Goal: Task Accomplishment & Management: Manage account settings

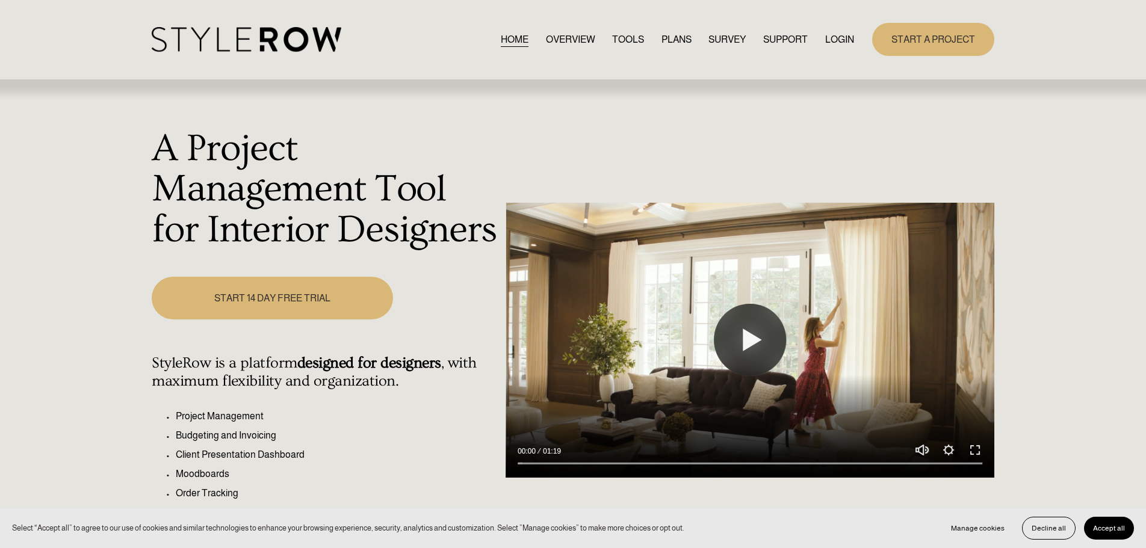
click at [849, 40] on link "LOGIN" at bounding box center [839, 39] width 29 height 16
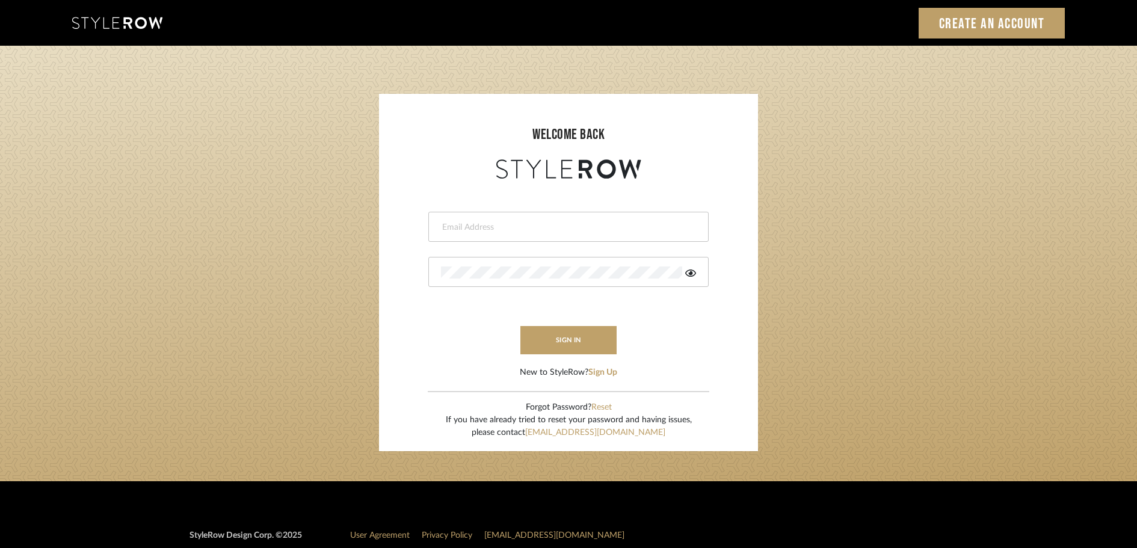
type input "[PERSON_NAME][EMAIL_ADDRESS][DOMAIN_NAME]"
click at [575, 332] on button "sign in" at bounding box center [569, 340] width 96 height 28
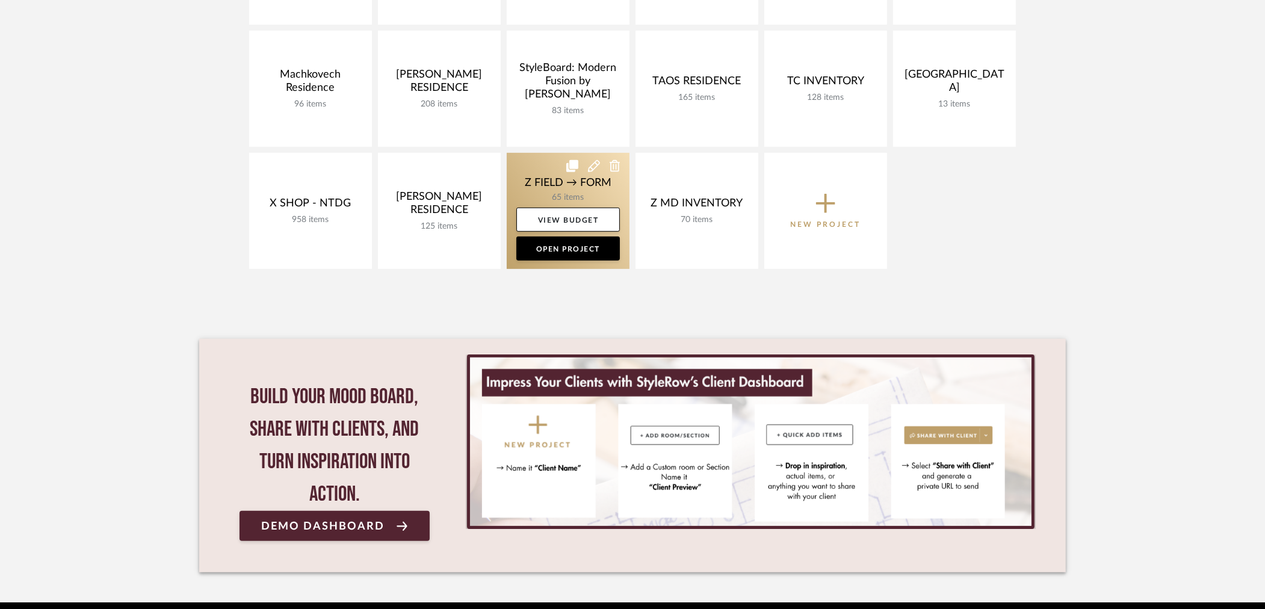
scroll to position [628, 0]
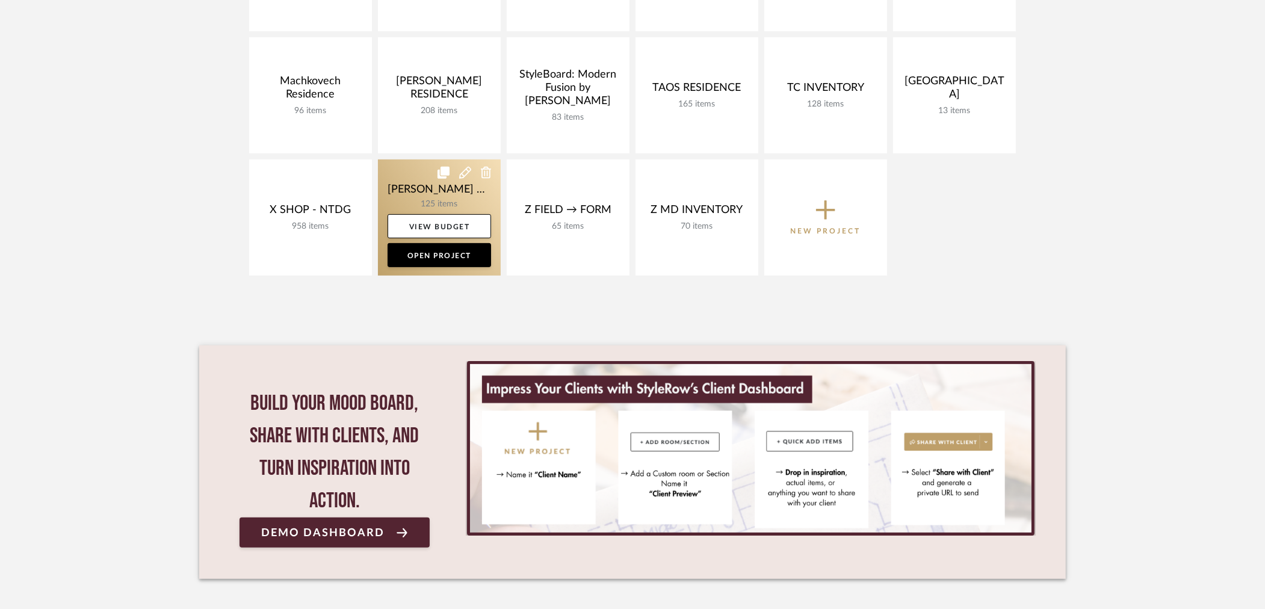
click at [431, 183] on link at bounding box center [439, 217] width 123 height 116
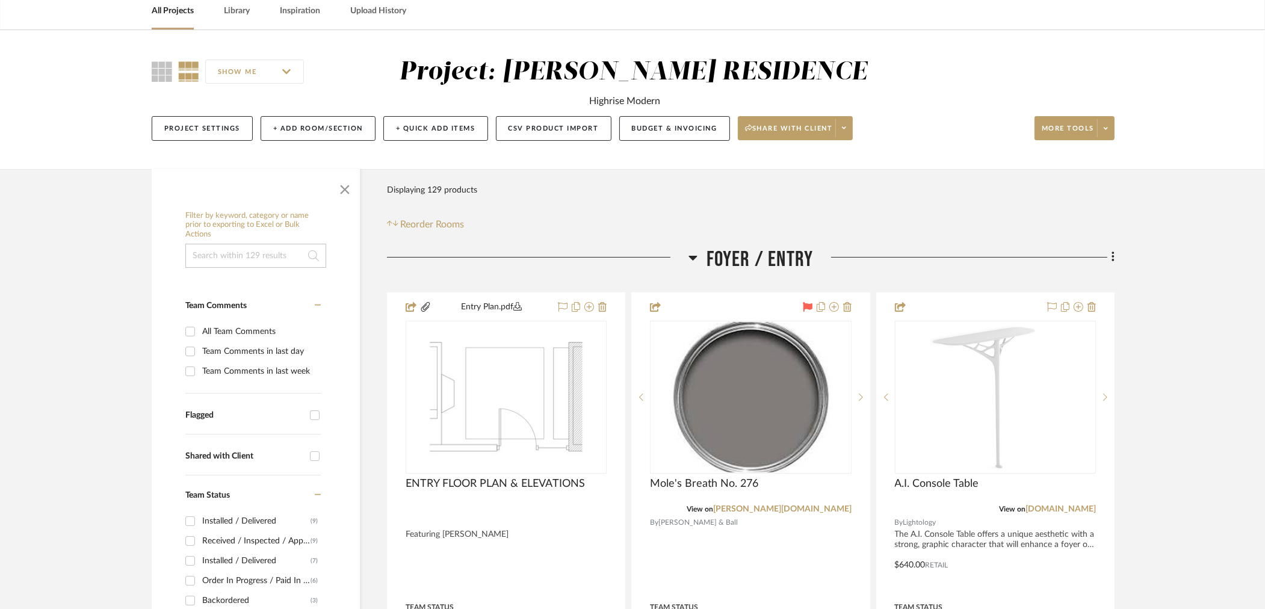
scroll to position [61, 0]
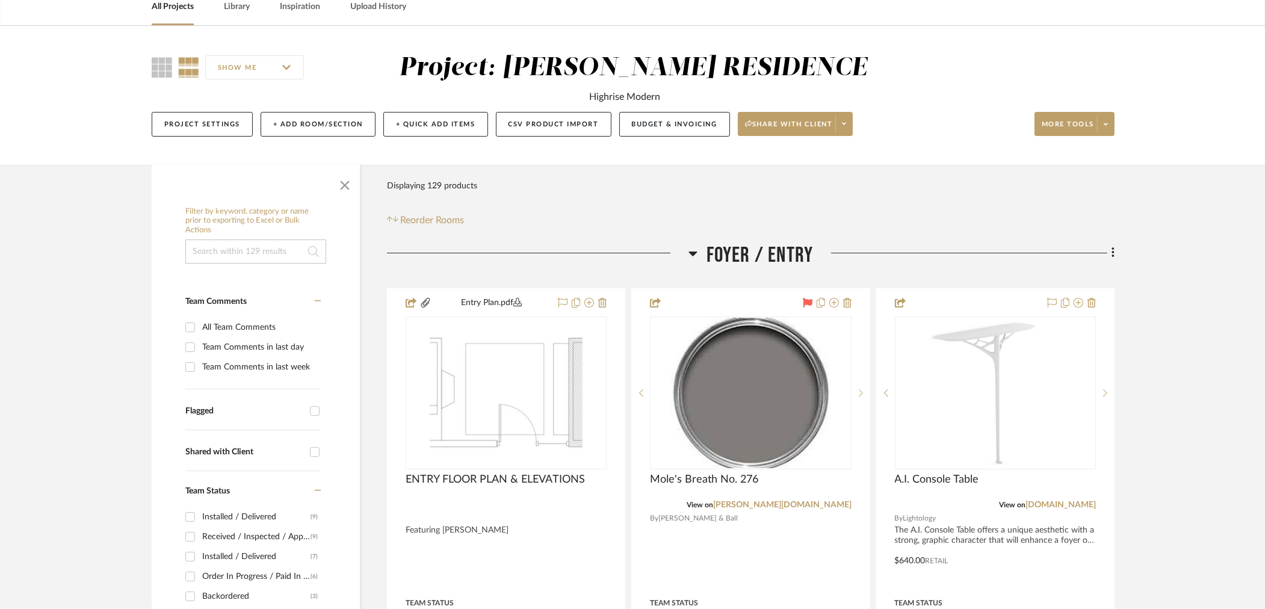
click at [296, 258] on input at bounding box center [255, 252] width 141 height 24
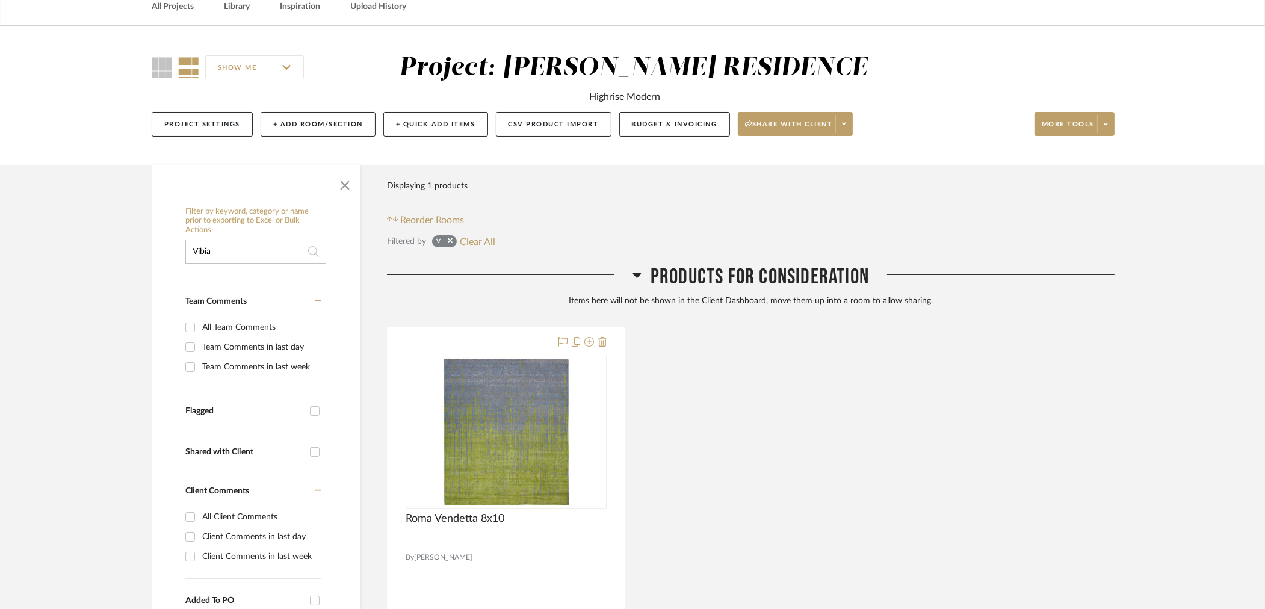
type input "Vibia"
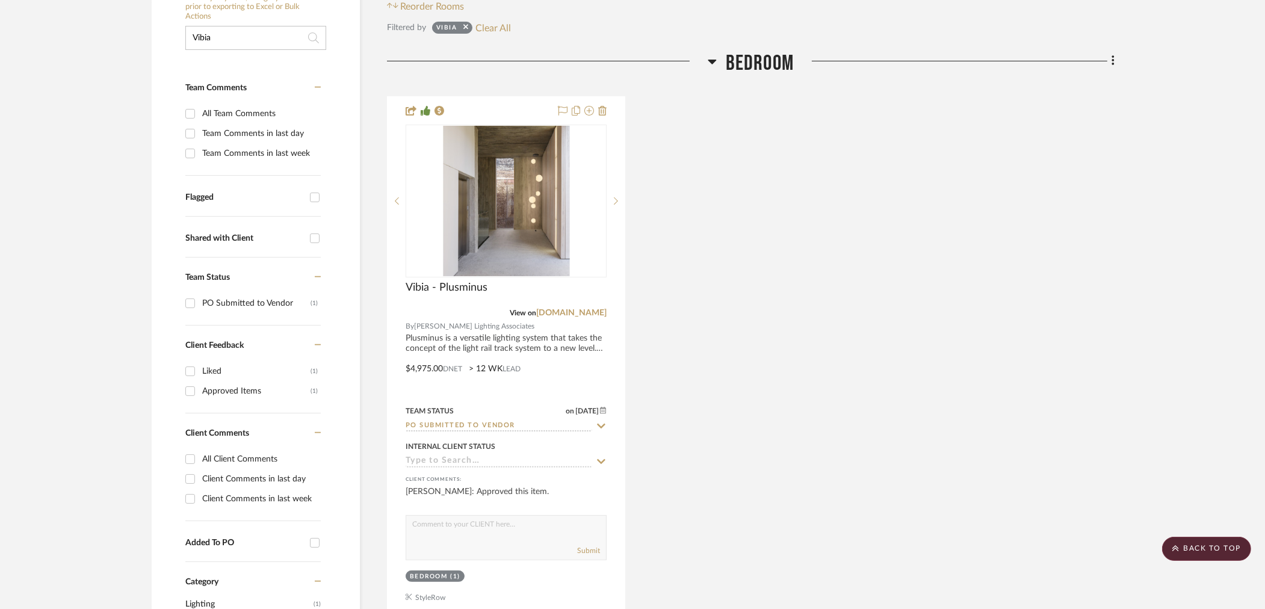
scroll to position [261, 0]
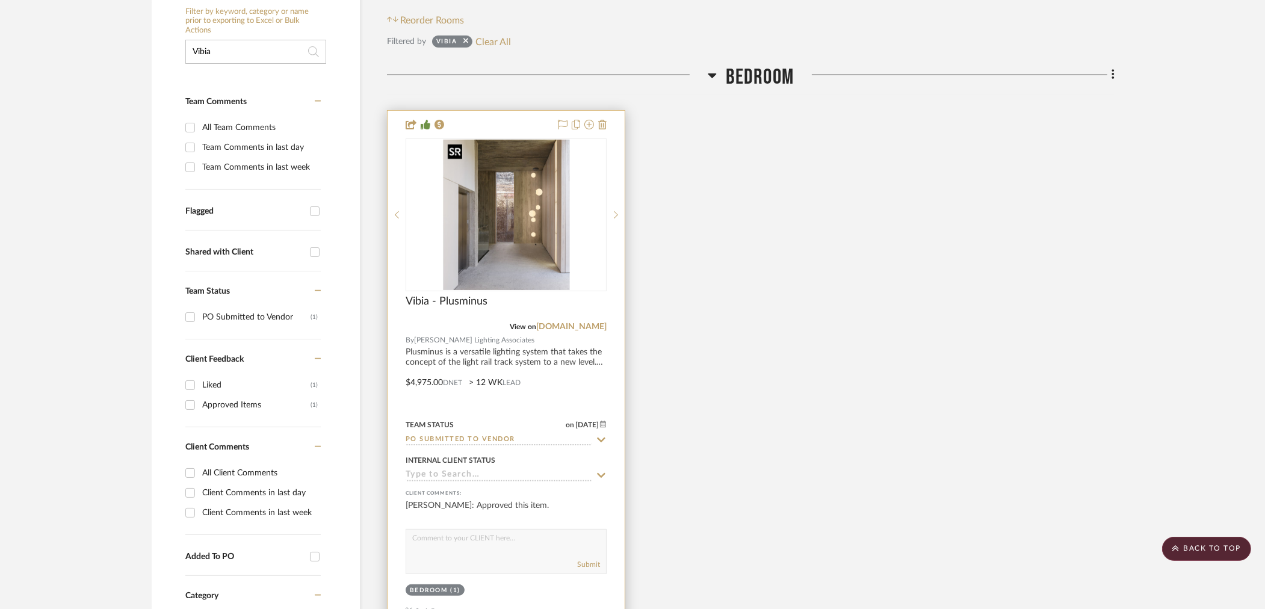
click at [516, 208] on img "0" at bounding box center [505, 215] width 127 height 150
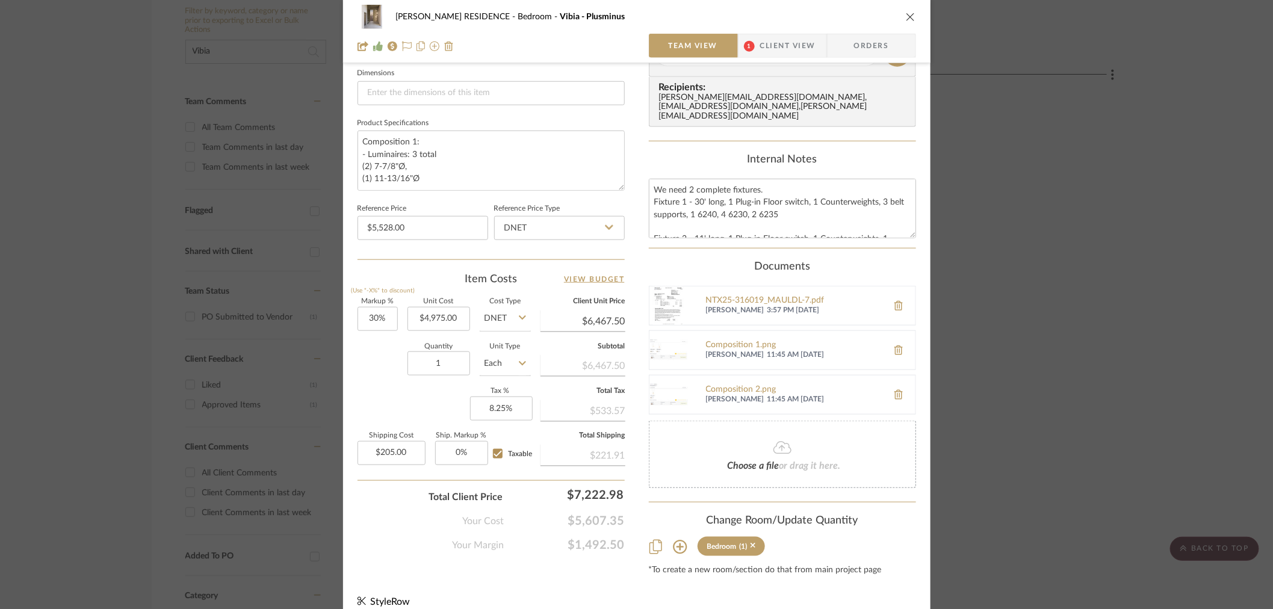
scroll to position [526, 0]
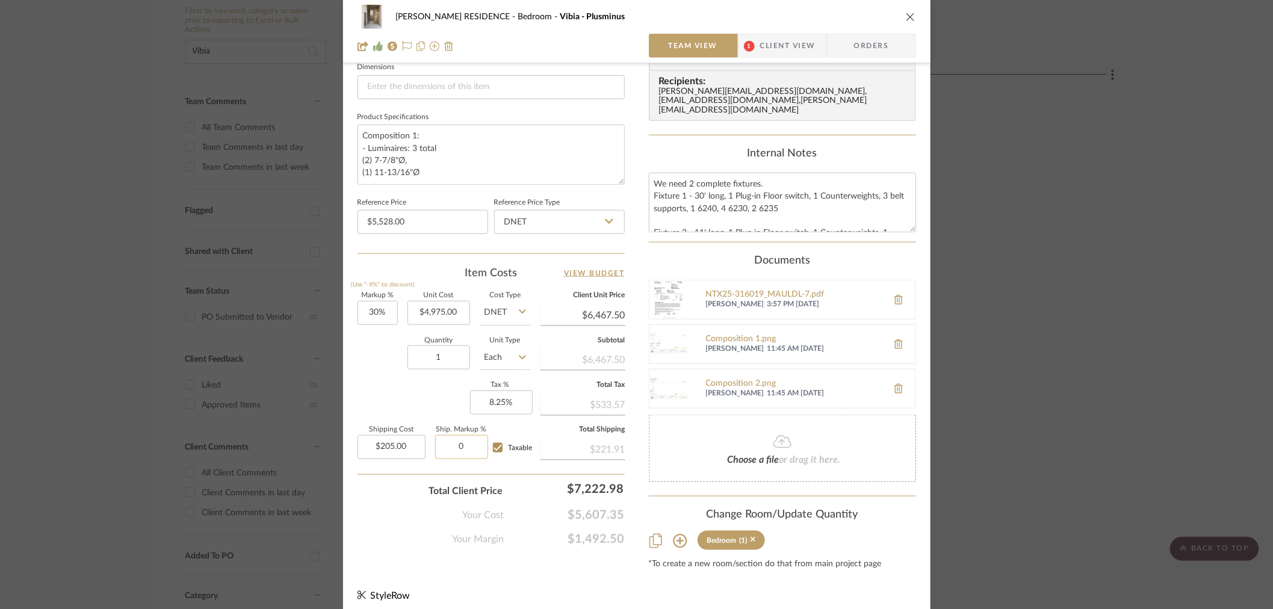
click at [441, 447] on input "0" at bounding box center [461, 447] width 53 height 24
type input "15%"
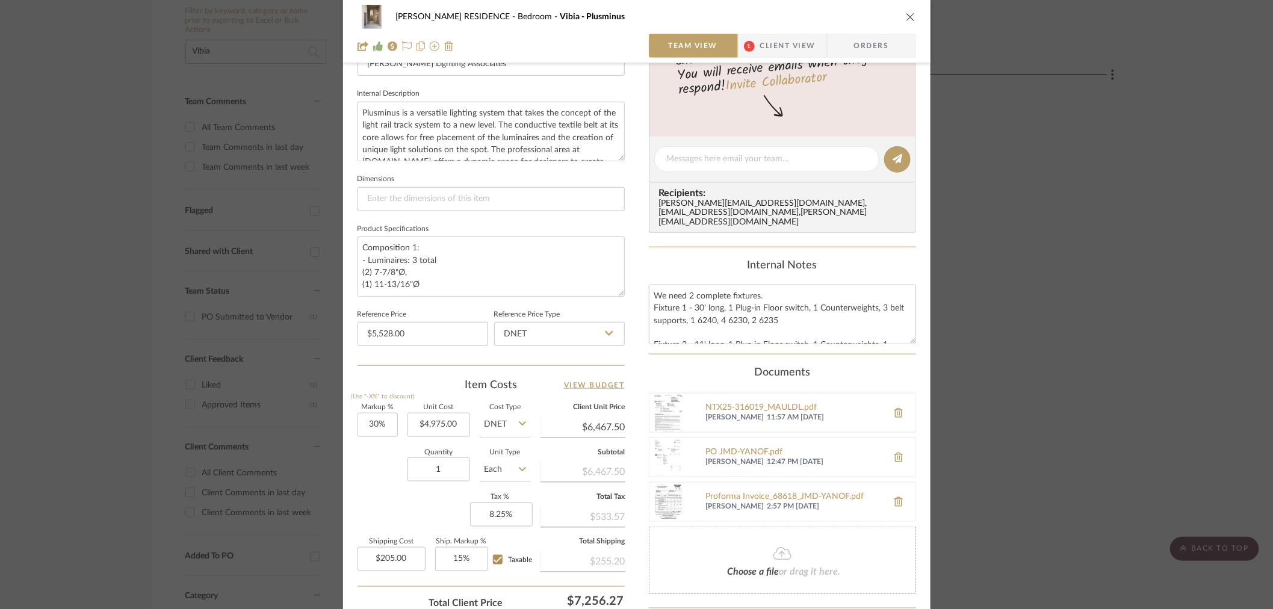
scroll to position [47, 0]
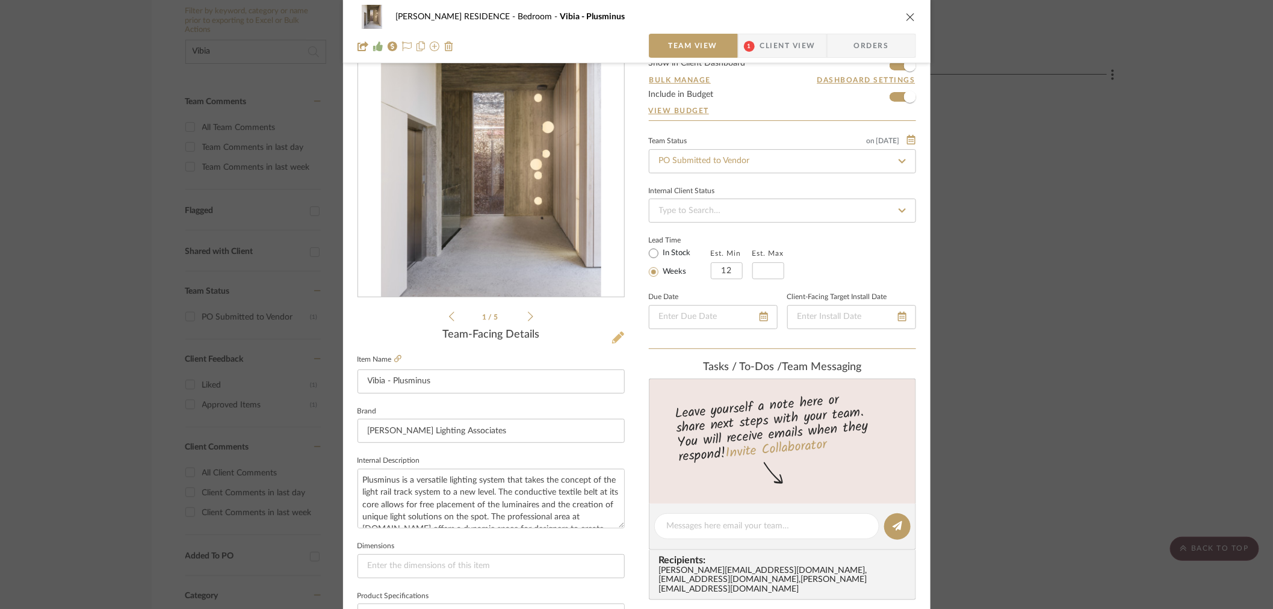
click at [615, 334] on icon at bounding box center [618, 338] width 12 height 12
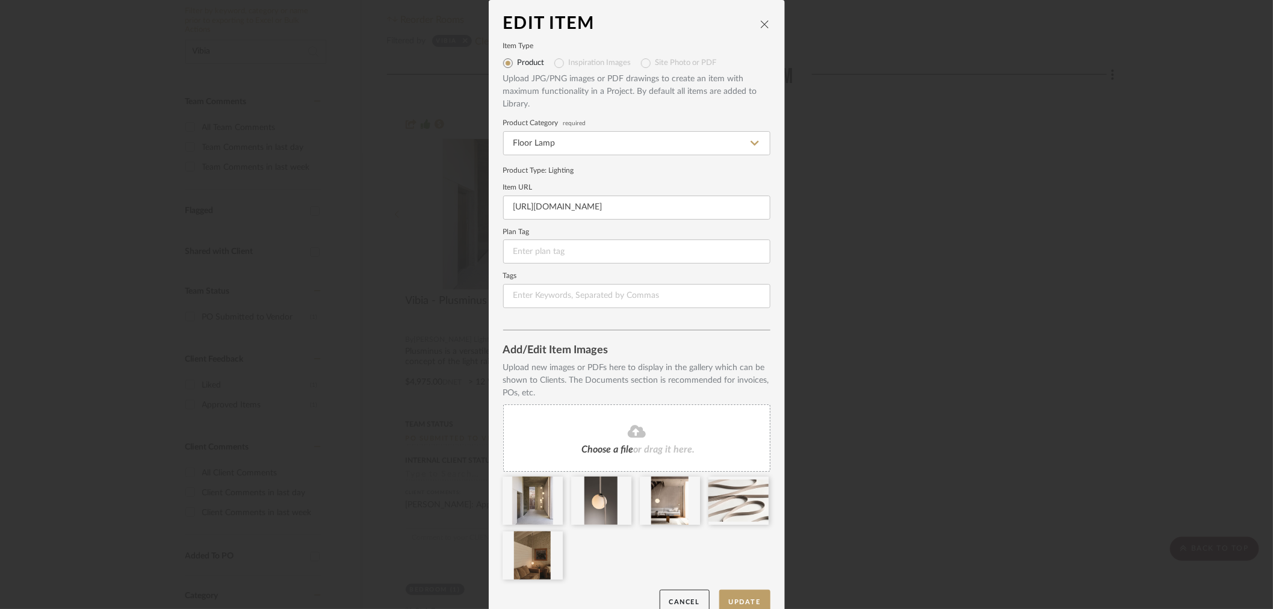
click at [762, 26] on icon "close" at bounding box center [765, 24] width 10 height 10
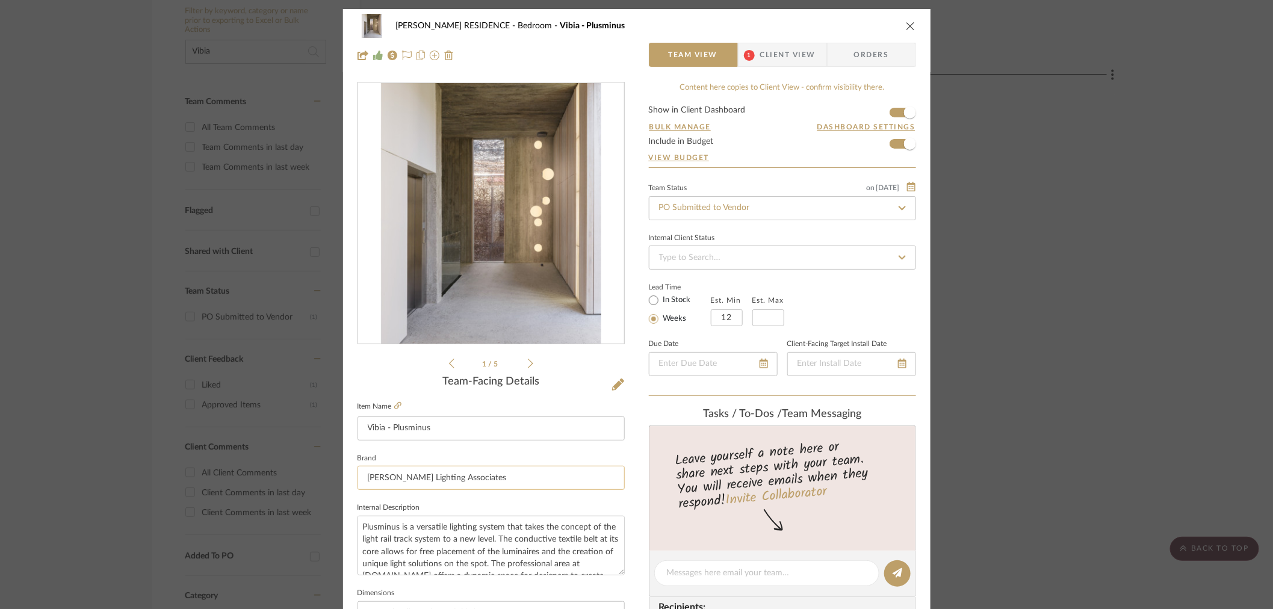
click at [459, 480] on input "Hossley Lighting Associates" at bounding box center [490, 478] width 267 height 24
click at [459, 432] on input "Vibia - Plusminus" at bounding box center [490, 428] width 267 height 24
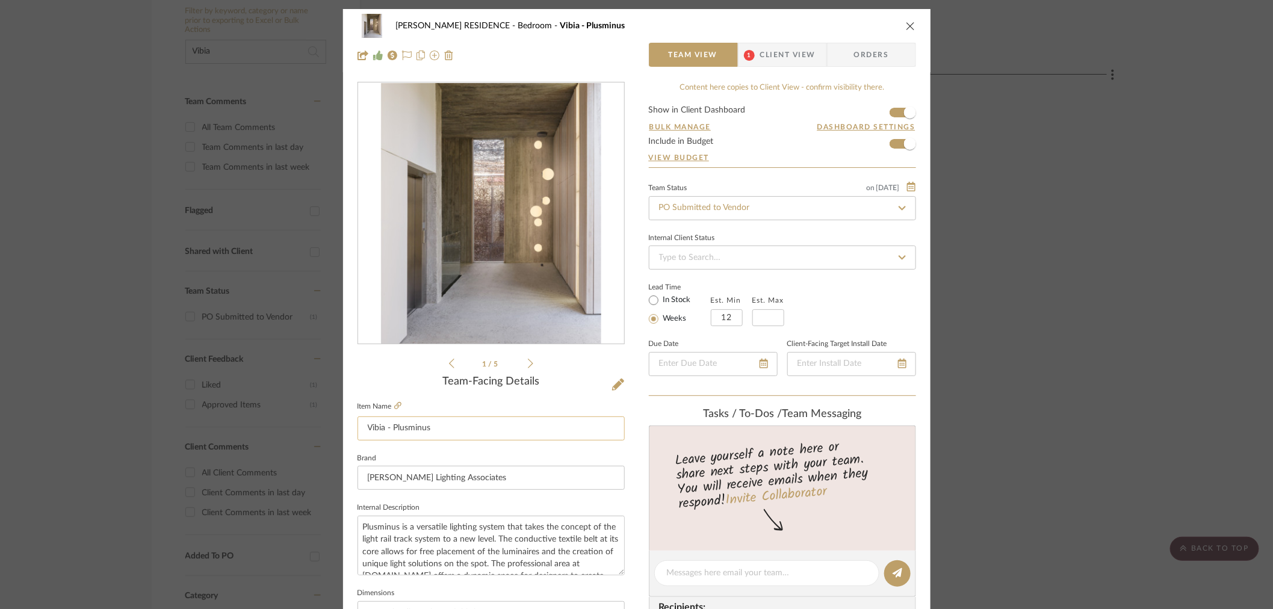
drag, startPoint x: 391, startPoint y: 429, endPoint x: 427, endPoint y: 432, distance: 36.2
click at [427, 432] on input "Vibia - Plusminus" at bounding box center [490, 428] width 267 height 24
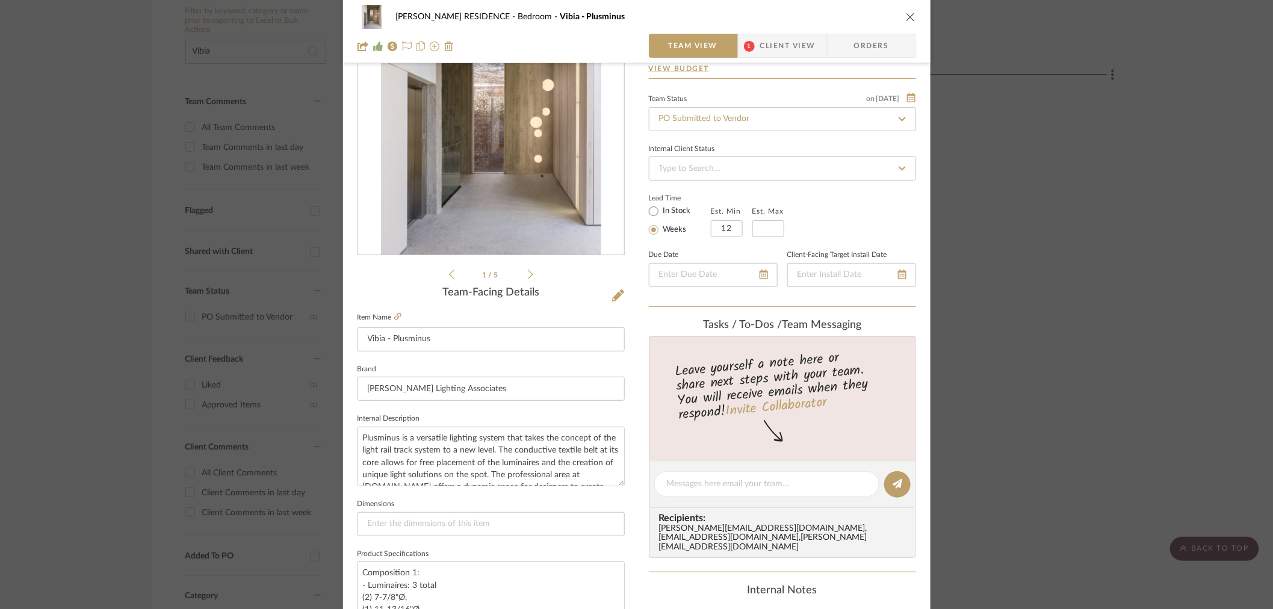
scroll to position [91, 0]
drag, startPoint x: 617, startPoint y: 480, endPoint x: 617, endPoint y: 512, distance: 32.5
click at [617, 512] on textarea "Plusminus is a versatile lighting system that takes the concept of the light ra…" at bounding box center [490, 471] width 267 height 92
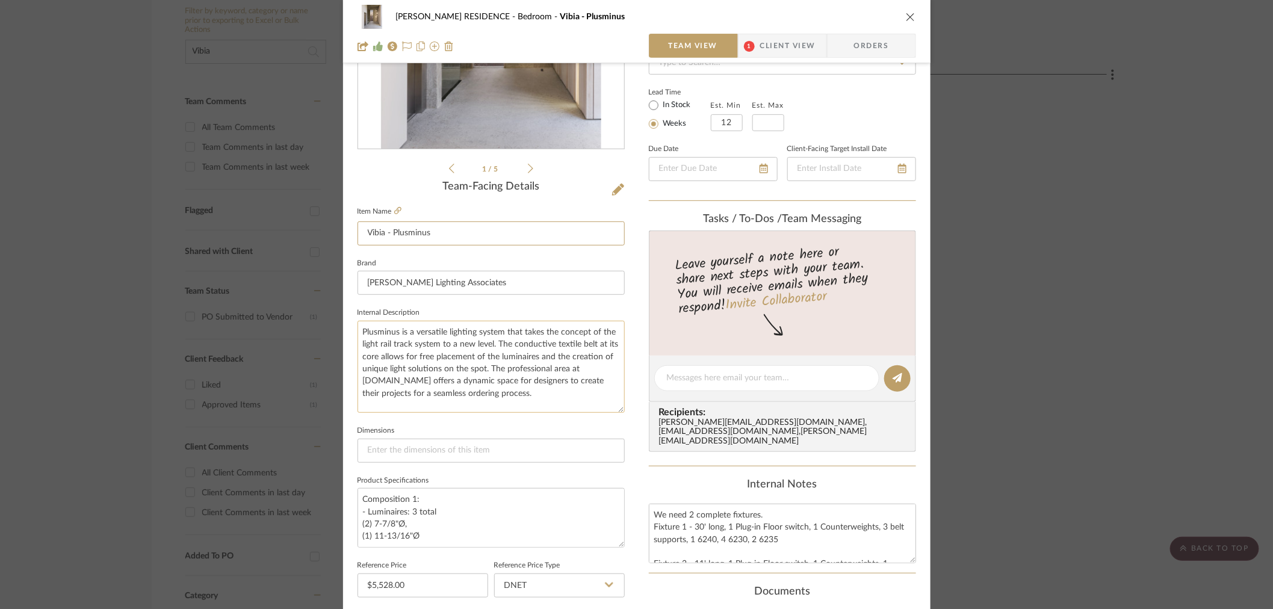
scroll to position [371, 0]
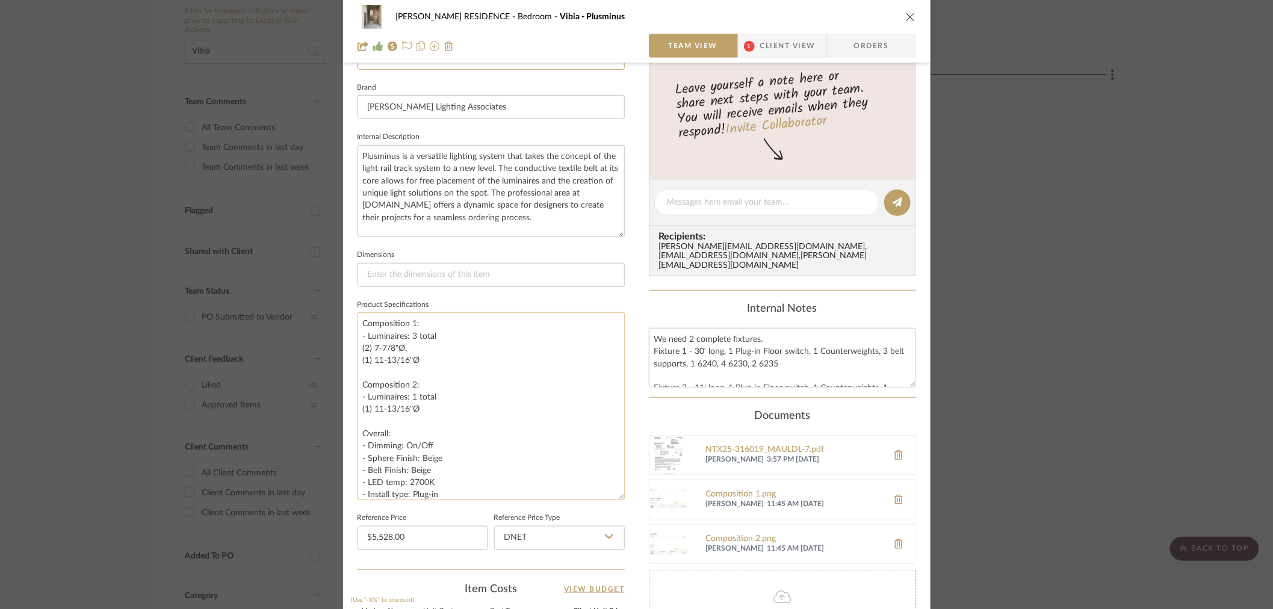
drag, startPoint x: 616, startPoint y: 368, endPoint x: 604, endPoint y: 497, distance: 128.7
click at [604, 497] on textarea "Composition 1: - Luminaires: 3 total (2) 7-7/8"Ø, (1) 11-13/16"Ø Composition 2:…" at bounding box center [490, 406] width 267 height 188
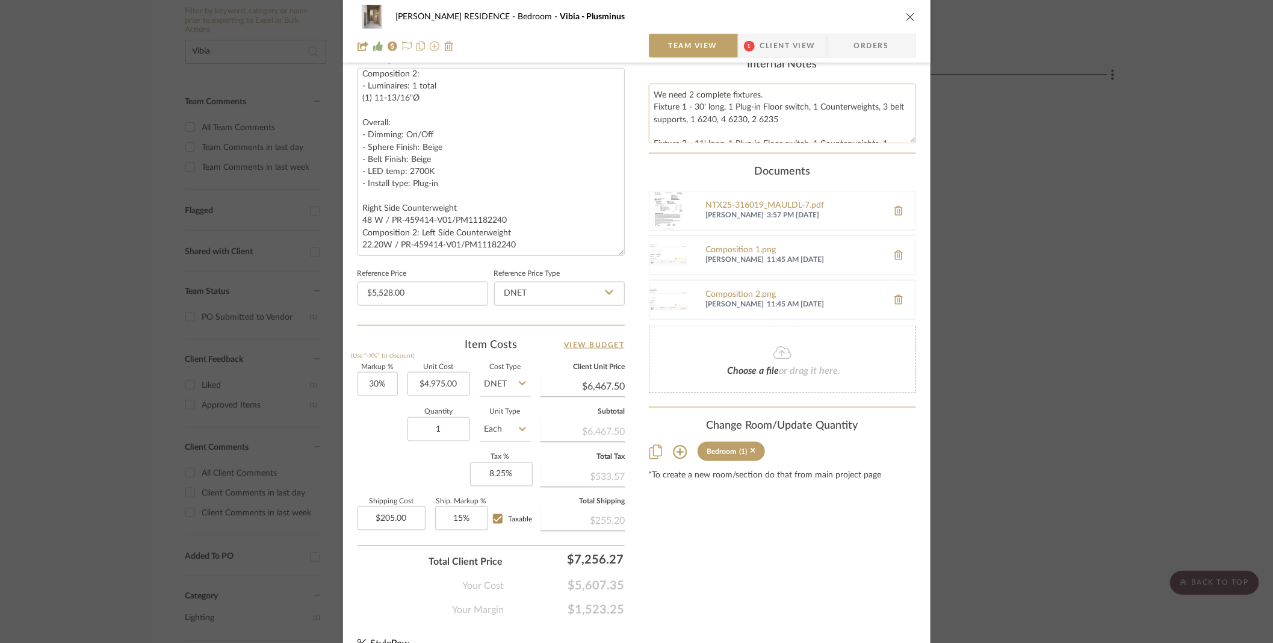
scroll to position [600, 0]
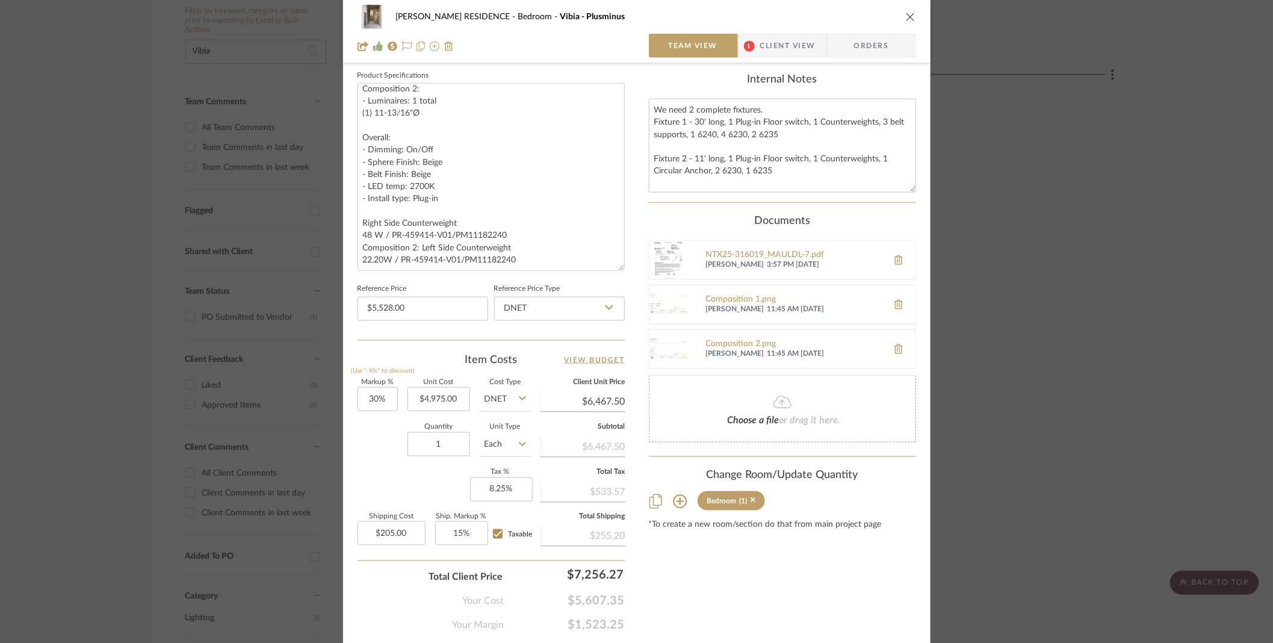
drag, startPoint x: 909, startPoint y: 146, endPoint x: 912, endPoint y: 181, distance: 35.1
click at [912, 181] on div "YANOFSKY RESIDENCE Bedroom Vibia - Plusminus Team View 1 Client View Orders 1 /…" at bounding box center [636, 45] width 587 height 1272
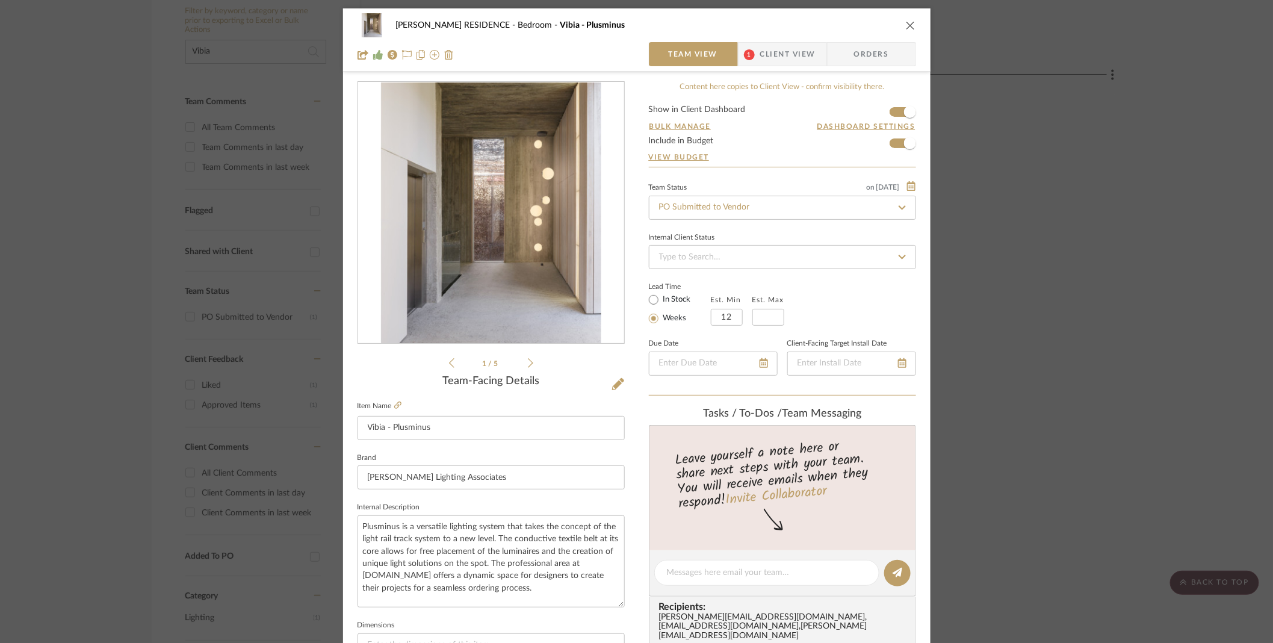
scroll to position [0, 0]
click at [528, 364] on icon at bounding box center [530, 363] width 5 height 11
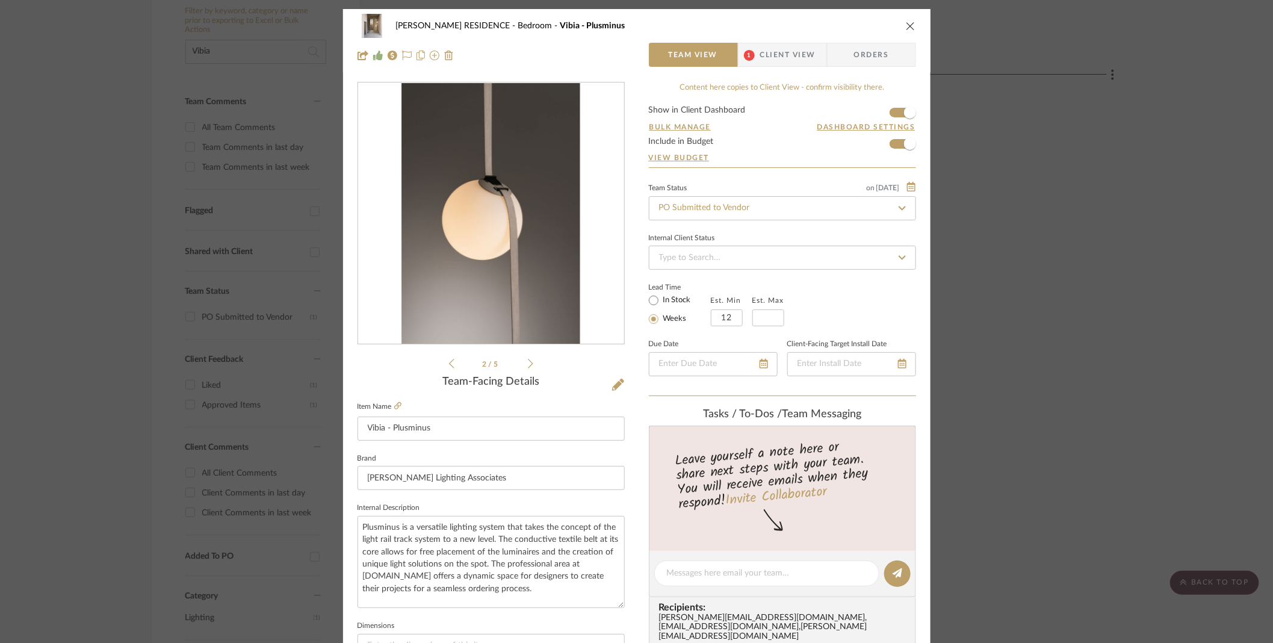
click at [528, 364] on icon at bounding box center [530, 363] width 5 height 11
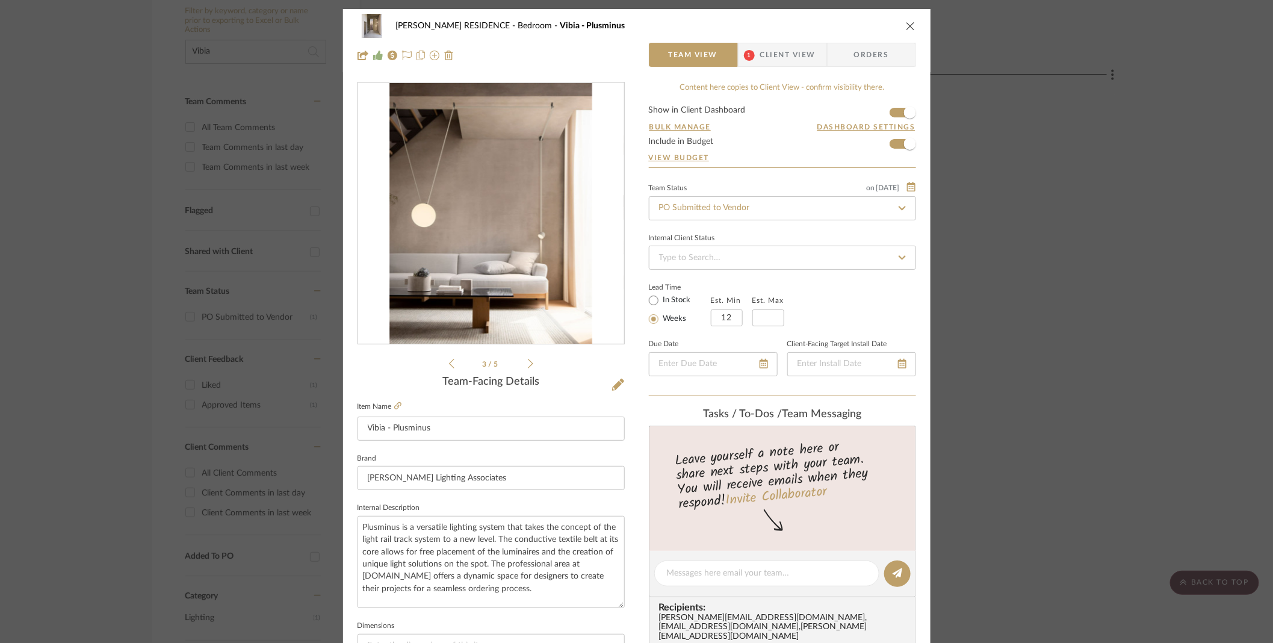
click at [528, 364] on icon at bounding box center [530, 363] width 5 height 11
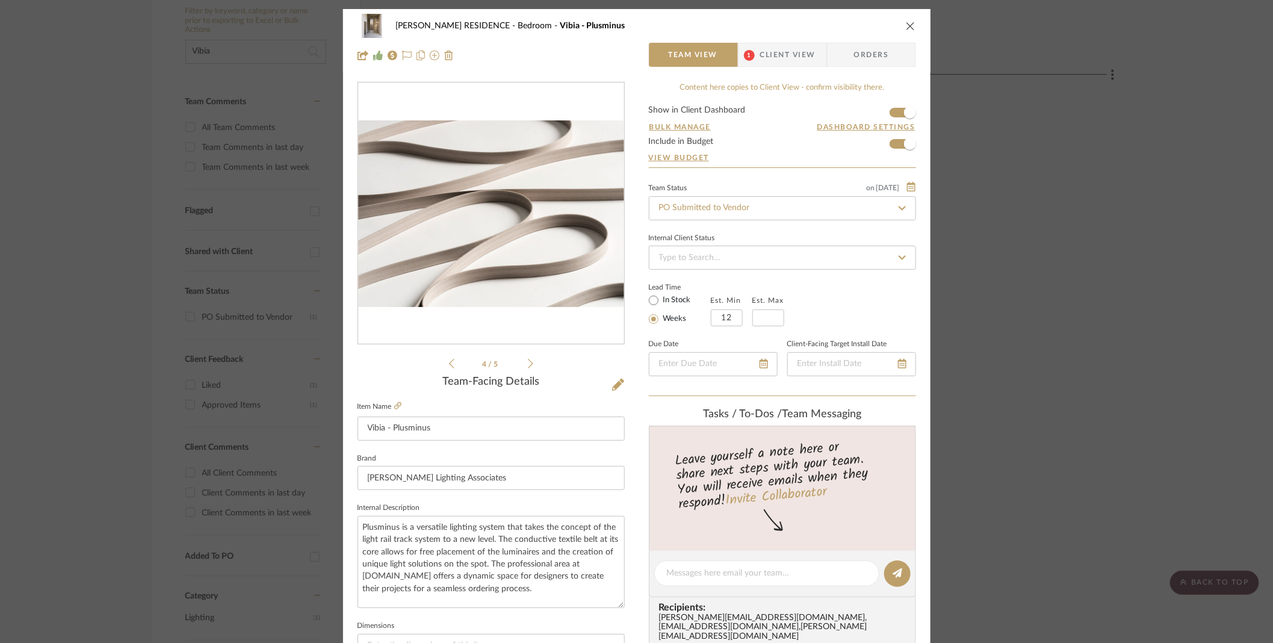
click at [528, 364] on icon at bounding box center [530, 363] width 5 height 11
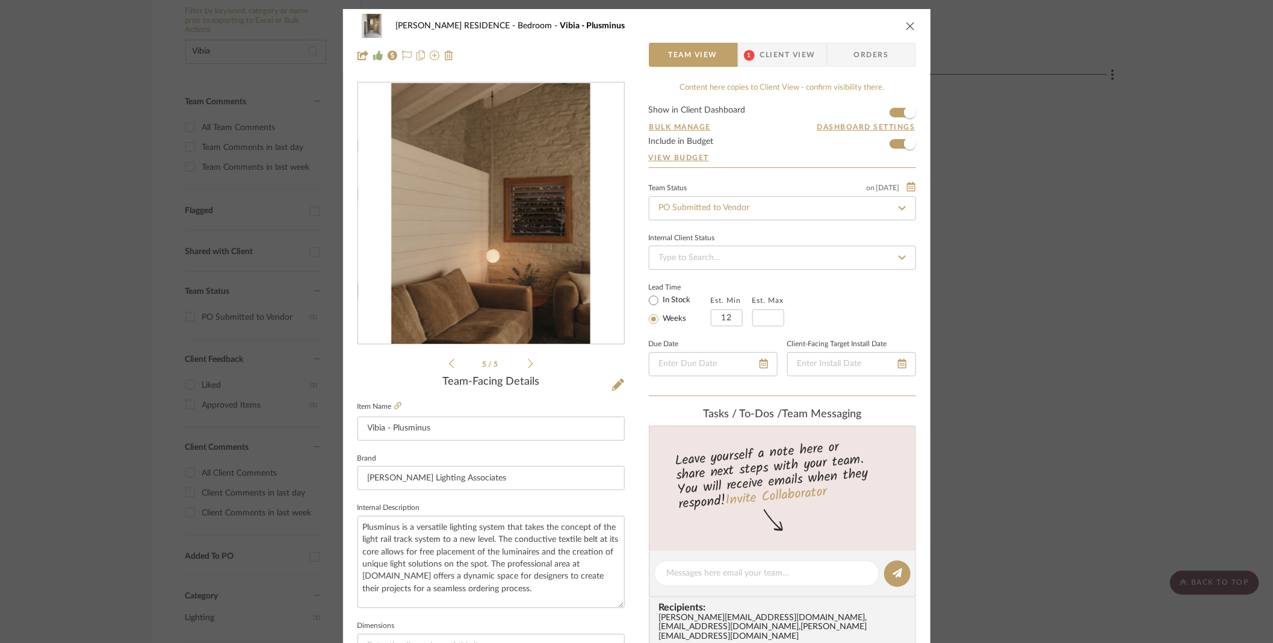
click at [528, 364] on icon at bounding box center [530, 363] width 5 height 11
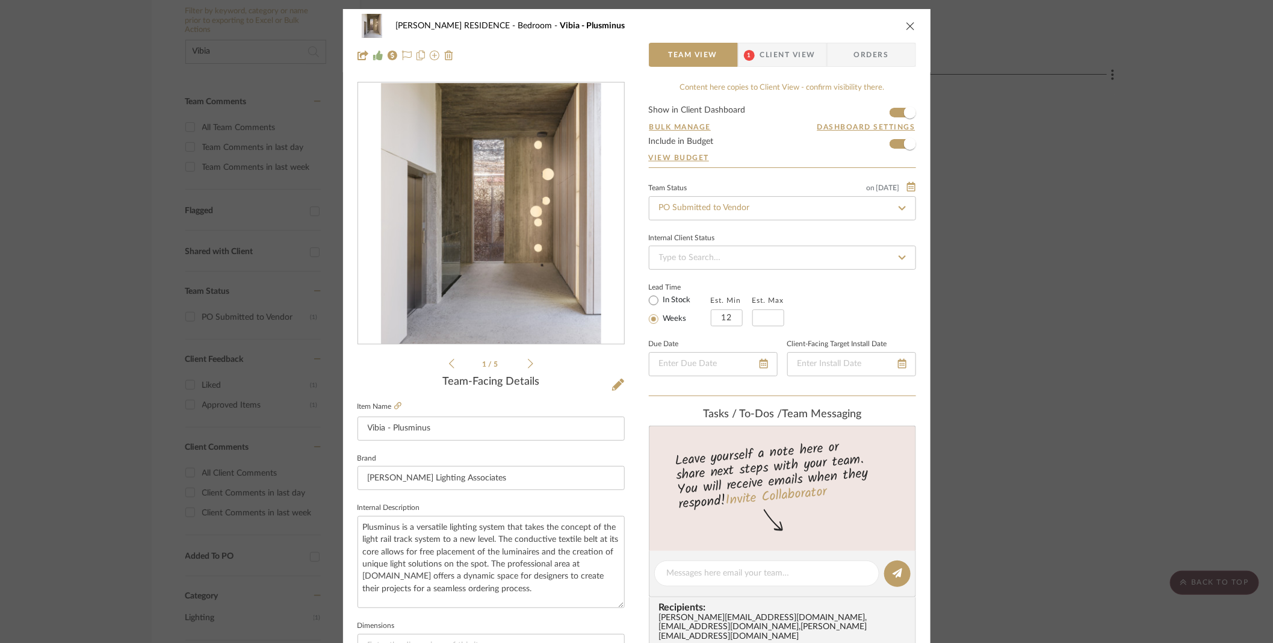
click at [528, 364] on icon at bounding box center [530, 363] width 5 height 11
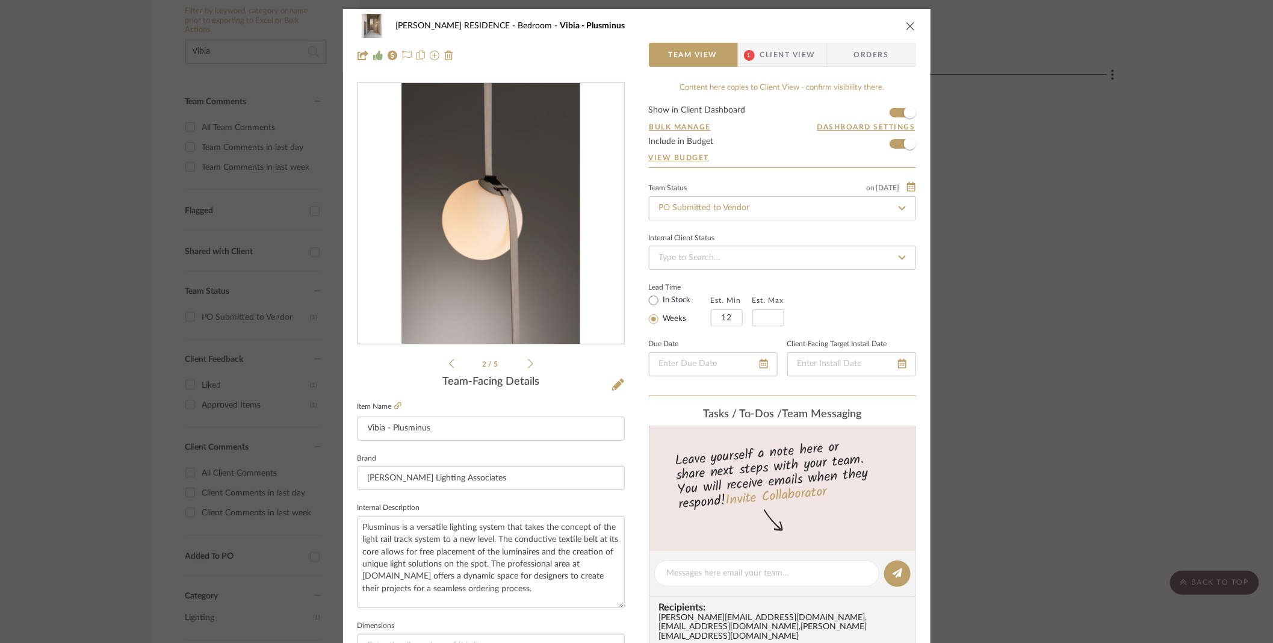
click at [528, 364] on icon at bounding box center [530, 363] width 5 height 11
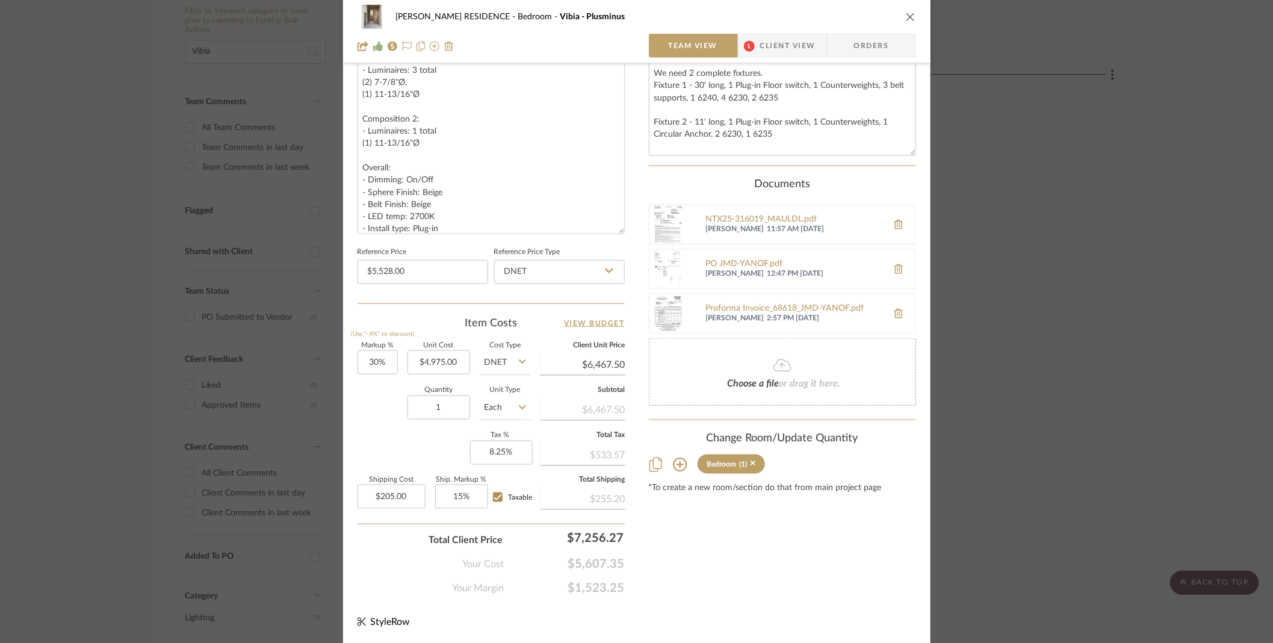
scroll to position [129, 0]
